Goal: Information Seeking & Learning: Learn about a topic

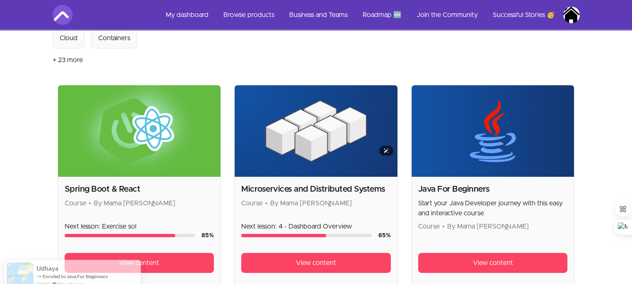
scroll to position [166, 0]
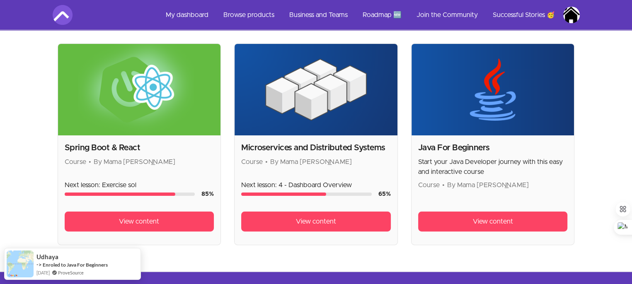
click at [312, 146] on h2 "Microservices and Distributed Systems" at bounding box center [316, 148] width 150 height 12
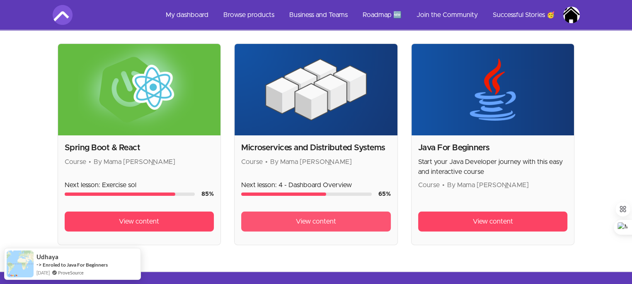
click at [327, 215] on link "View content" at bounding box center [316, 222] width 150 height 20
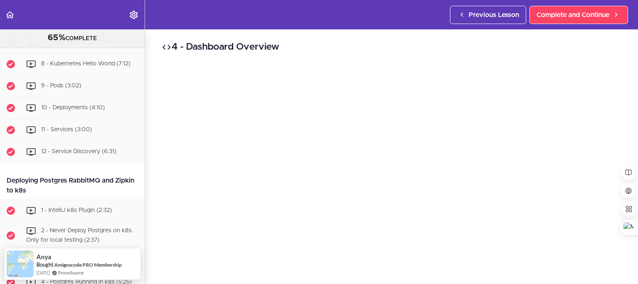
scroll to position [2757, 0]
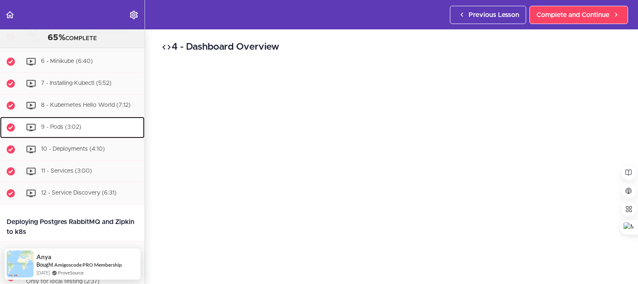
click at [72, 130] on span "9 - Pods (3:02)" at bounding box center [61, 127] width 40 height 6
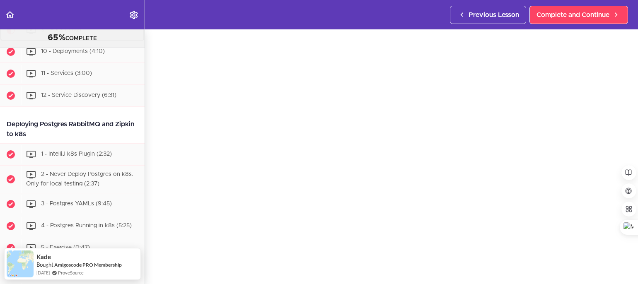
scroll to position [83, 0]
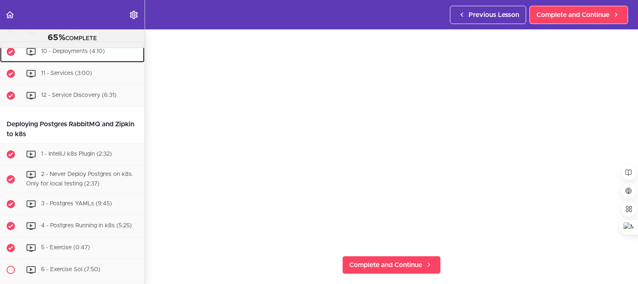
click at [102, 54] on span "10 - Deployments (4:10)" at bounding box center [73, 51] width 64 height 6
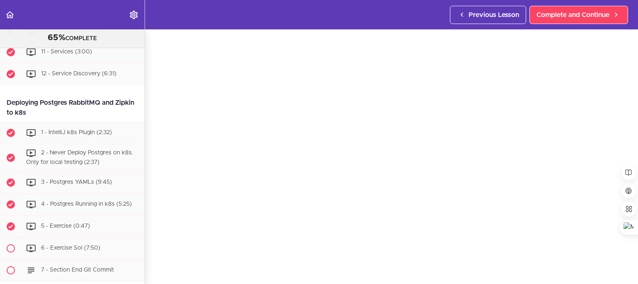
scroll to position [41, 0]
click at [83, 55] on span "11 - Services (3:00)" at bounding box center [66, 52] width 51 height 6
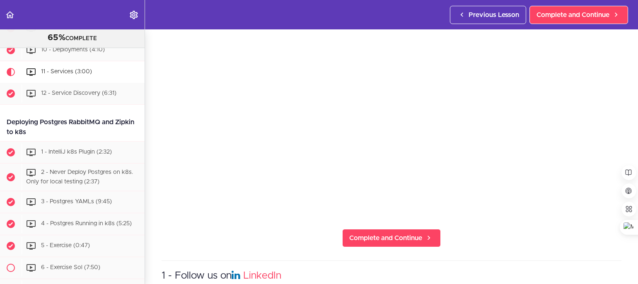
scroll to position [124, 0]
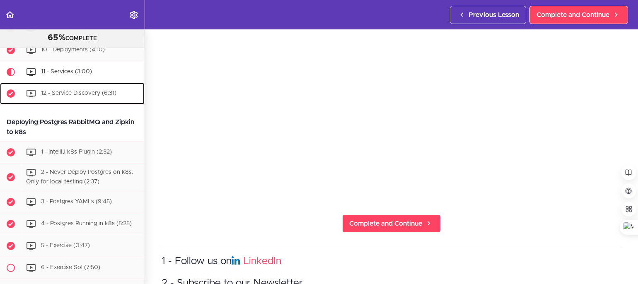
click at [108, 103] on div "12 - Service Discovery (6:31)" at bounding box center [83, 94] width 123 height 18
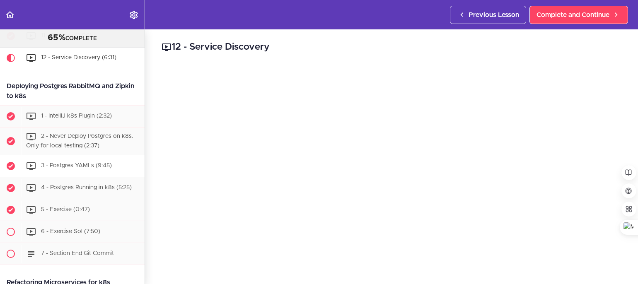
scroll to position [2878, 0]
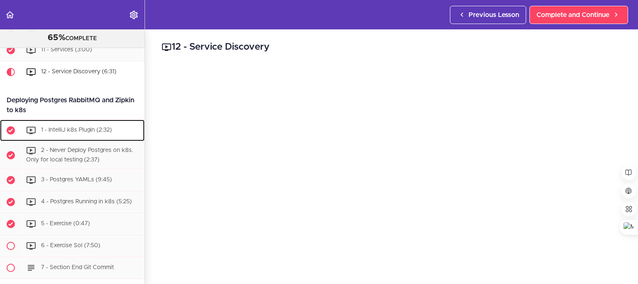
click at [104, 133] on span "1 - IntelliJ k8s Plugin (2:32)" at bounding box center [76, 130] width 71 height 6
click at [69, 133] on span "1 - IntelliJ k8s Plugin (2:32)" at bounding box center [76, 130] width 71 height 6
click at [76, 133] on span "1 - IntelliJ k8s Plugin (2:32)" at bounding box center [76, 130] width 71 height 6
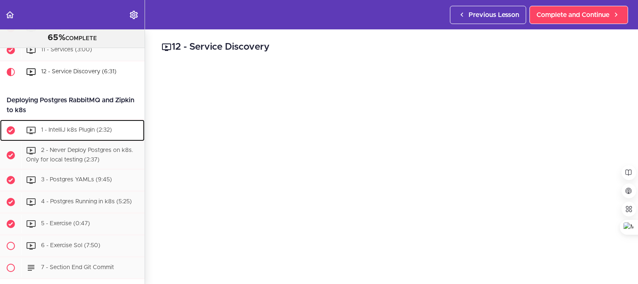
click at [83, 133] on span "1 - IntelliJ k8s Plugin (2:32)" at bounding box center [76, 130] width 71 height 6
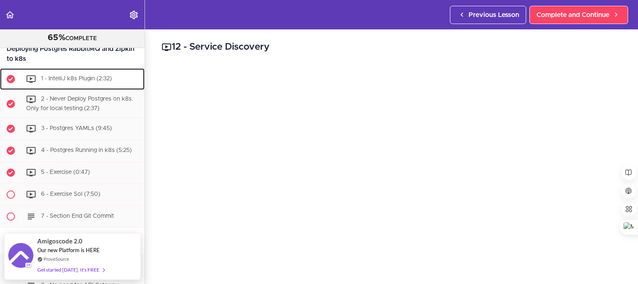
click at [104, 82] on span "1 - IntelliJ k8s Plugin (2:32)" at bounding box center [76, 79] width 71 height 6
click at [92, 82] on span "1 - IntelliJ k8s Plugin (2:32)" at bounding box center [76, 79] width 71 height 6
click at [93, 82] on span "1 - IntelliJ k8s Plugin (2:32)" at bounding box center [76, 79] width 71 height 6
click at [94, 82] on span "1 - IntelliJ k8s Plugin (2:32)" at bounding box center [76, 79] width 71 height 6
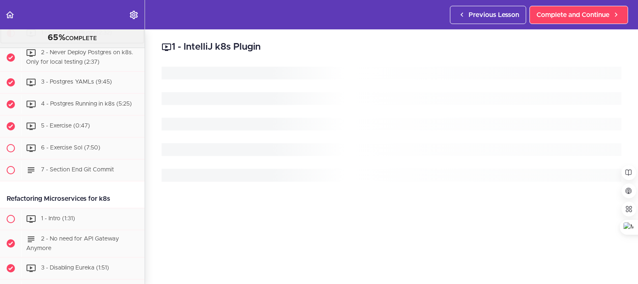
scroll to position [2978, 0]
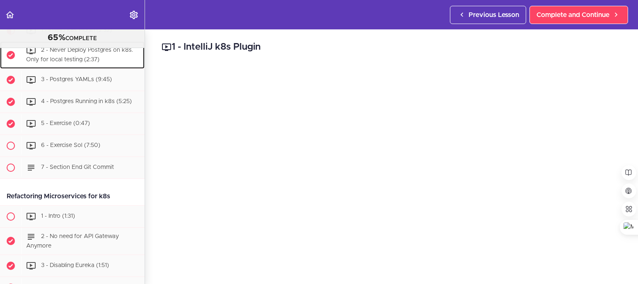
click at [111, 63] on span "2 - Never Deploy Postgres on k8s. Only for local testing (2:37)" at bounding box center [79, 54] width 107 height 15
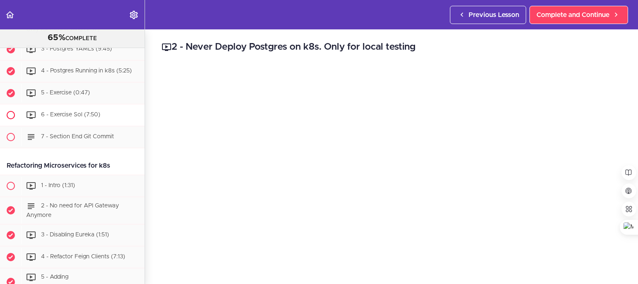
scroll to position [3000, 0]
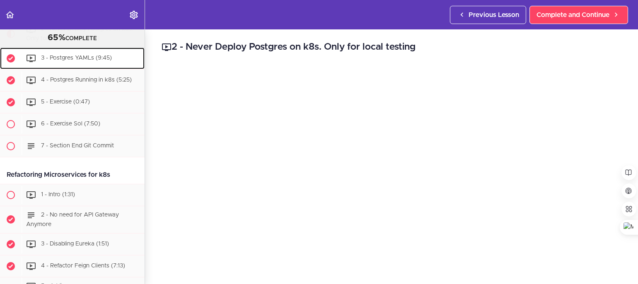
click at [94, 61] on span "3 - Postgres YAMLs (9:45)" at bounding box center [76, 58] width 71 height 6
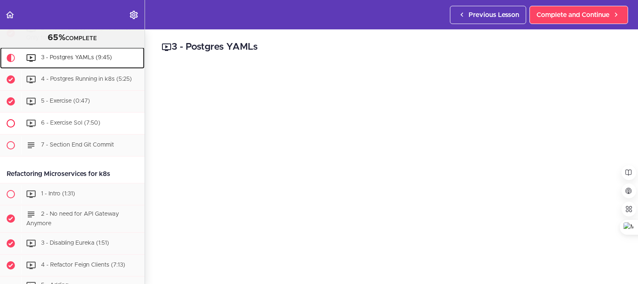
scroll to position [2986, 0]
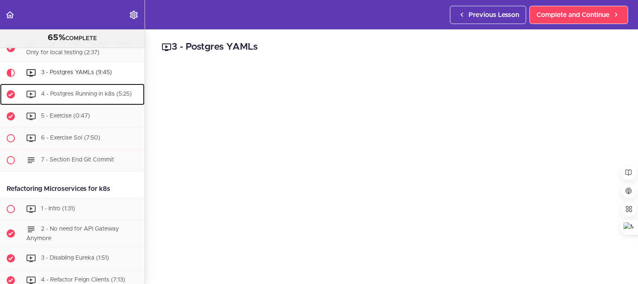
click at [105, 97] on span "4 - Postgres Running in k8s (5:25)" at bounding box center [86, 94] width 91 height 6
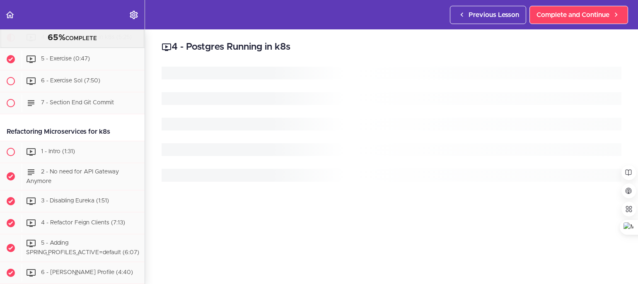
scroll to position [3049, 0]
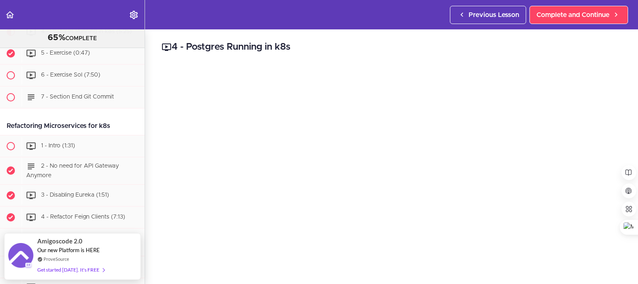
click at [100, 12] on span "3 - Postgres YAMLs (9:45)" at bounding box center [76, 10] width 71 height 6
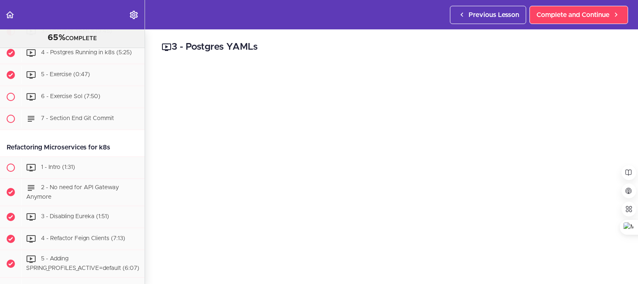
scroll to position [41, 0]
